Goal: Find specific page/section: Find specific page/section

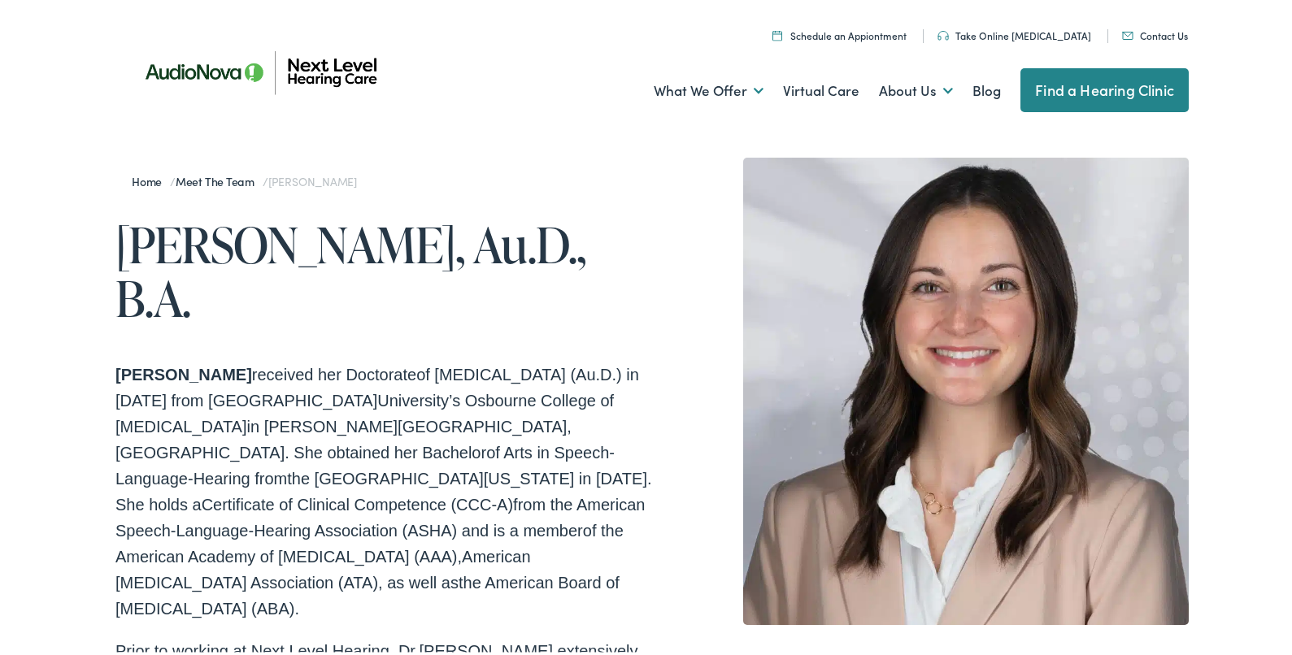
click at [228, 180] on link "Meet the Team" at bounding box center [219, 178] width 87 height 16
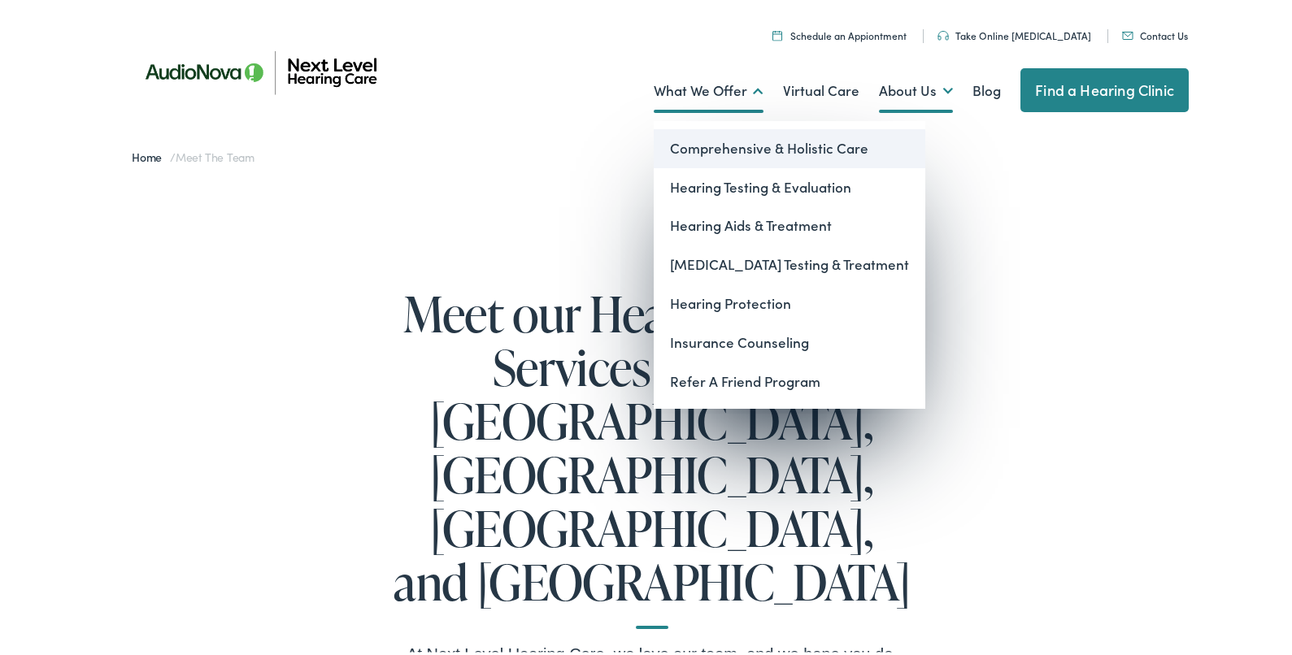
click at [719, 147] on link "Comprehensive & Holistic Care" at bounding box center [790, 145] width 272 height 39
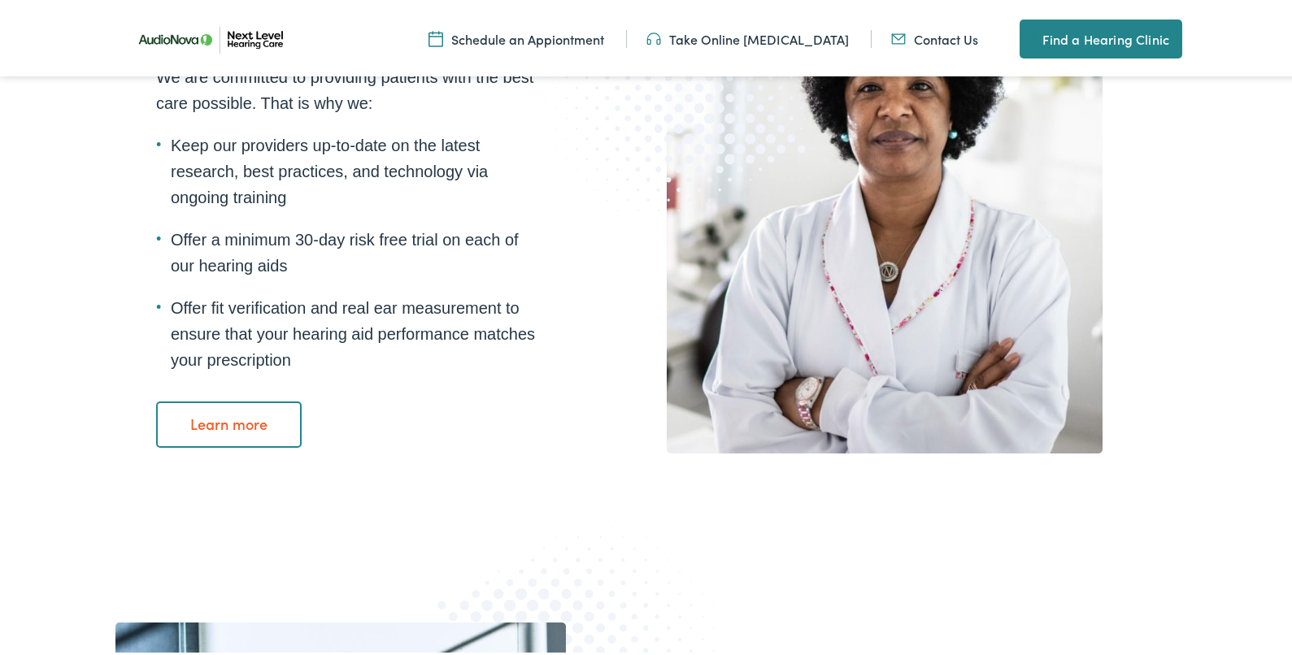
scroll to position [1916, 0]
